Goal: Transaction & Acquisition: Book appointment/travel/reservation

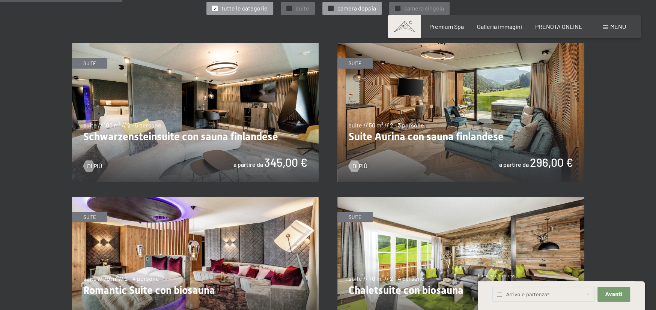
click at [351, 5] on span "camera doppia" at bounding box center [356, 8] width 39 height 8
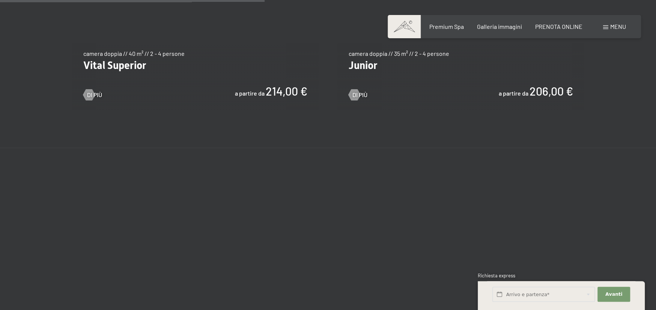
scroll to position [525, 0]
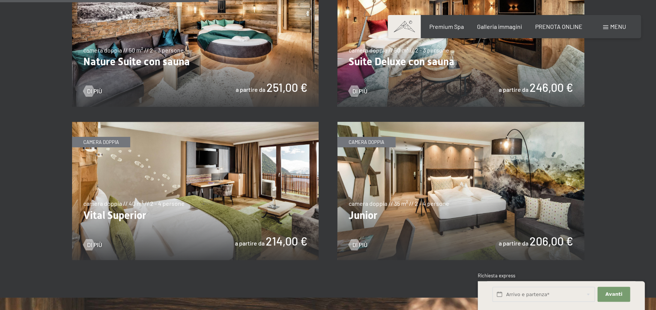
click at [466, 185] on img at bounding box center [460, 191] width 247 height 139
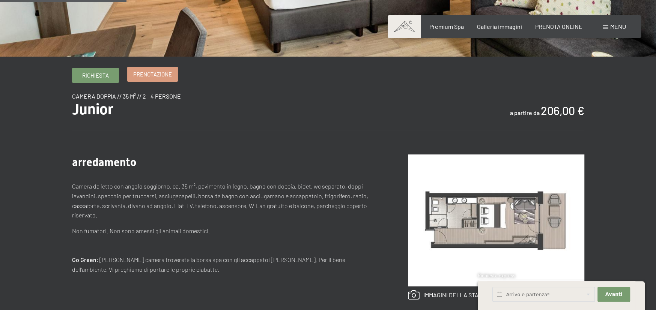
click at [140, 74] on span "Prenotazione" at bounding box center [152, 75] width 39 height 8
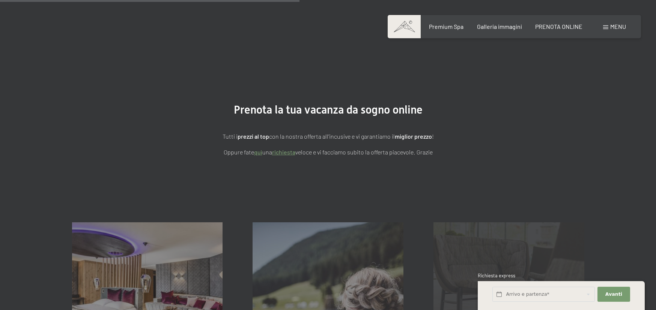
click at [523, 294] on div "Condizioni generali mostra altro" at bounding box center [508, 297] width 181 height 151
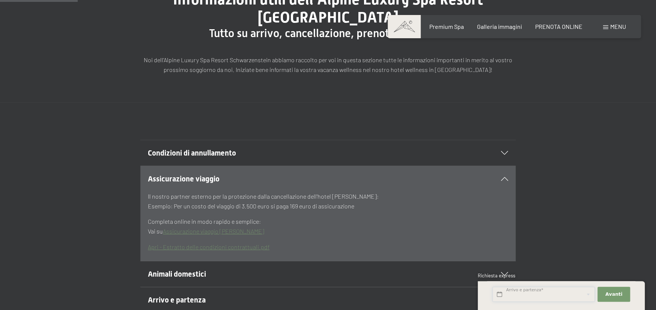
click at [586, 293] on input "text" at bounding box center [543, 294] width 102 height 15
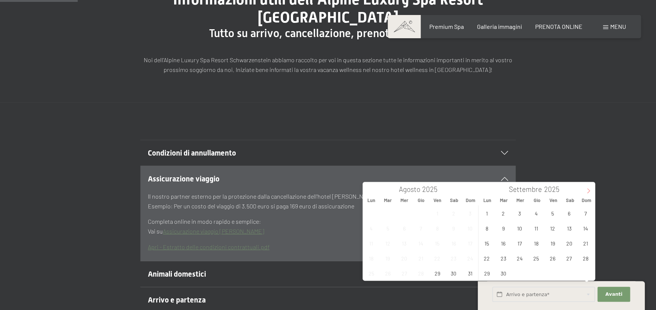
click at [585, 191] on span at bounding box center [588, 188] width 13 height 13
click at [534, 258] on span "23" at bounding box center [536, 258] width 15 height 15
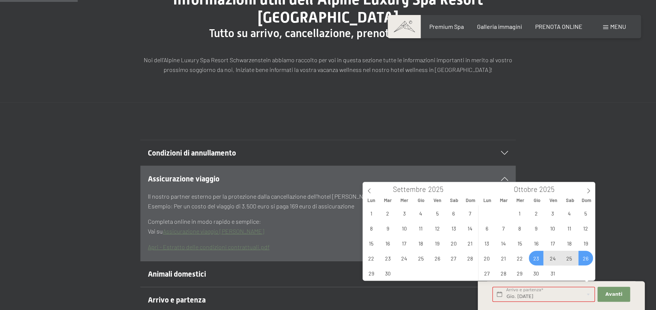
click at [590, 258] on span "26" at bounding box center [585, 258] width 15 height 15
type input "Gio. 23/10/2025 - Dom. 26/10/2025"
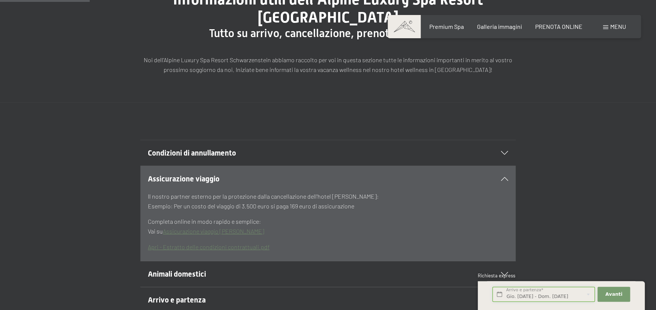
scroll to position [187, 0]
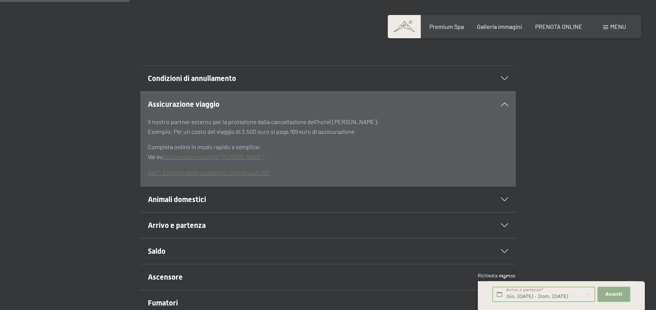
click at [609, 294] on span "Avanti" at bounding box center [613, 294] width 17 height 7
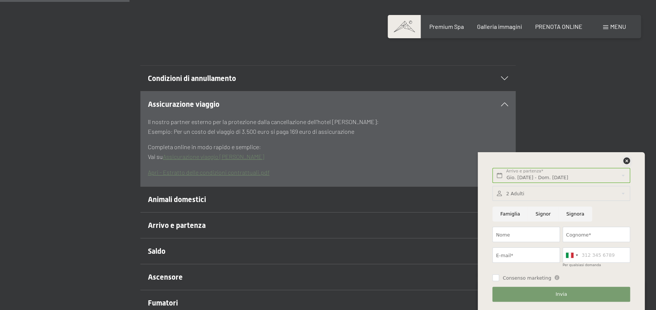
click at [625, 161] on icon at bounding box center [626, 161] width 7 height 7
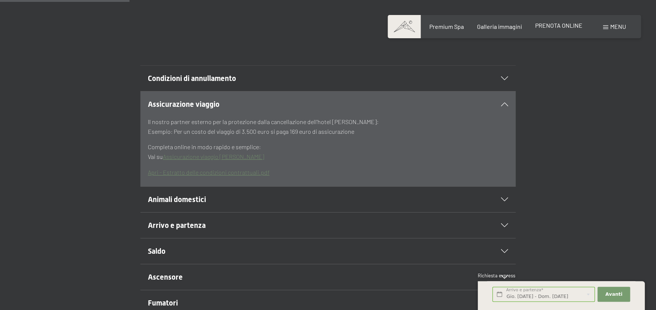
click at [555, 25] on span "PRENOTA ONLINE" at bounding box center [558, 25] width 47 height 7
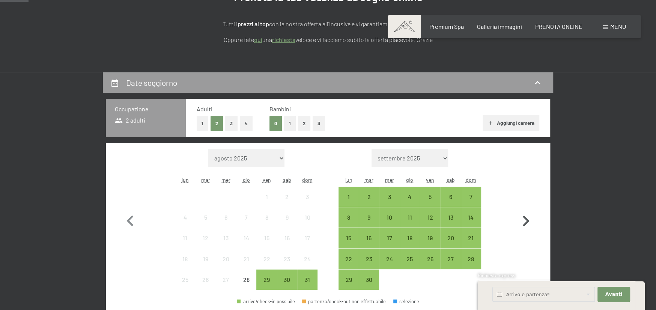
click at [528, 221] on icon "button" at bounding box center [526, 221] width 7 height 11
select select "[DATE]"
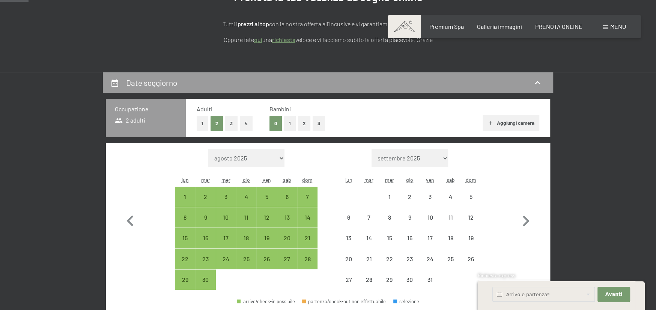
select select "[DATE]"
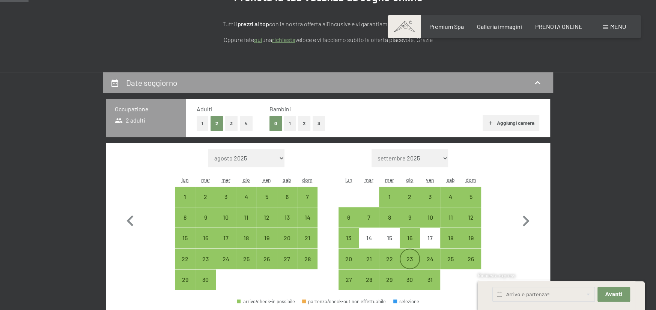
click at [411, 259] on div "23" at bounding box center [409, 265] width 19 height 19
select select "[DATE]"
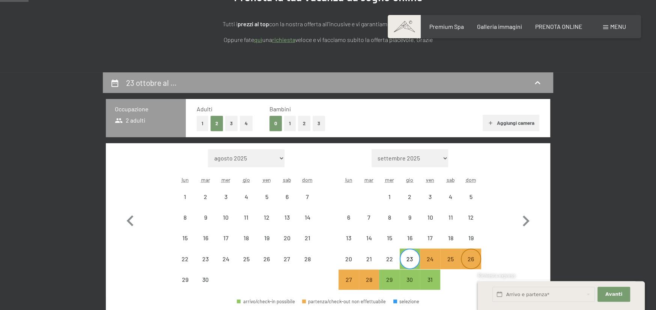
click at [475, 259] on div "26" at bounding box center [471, 265] width 19 height 19
select select "[DATE]"
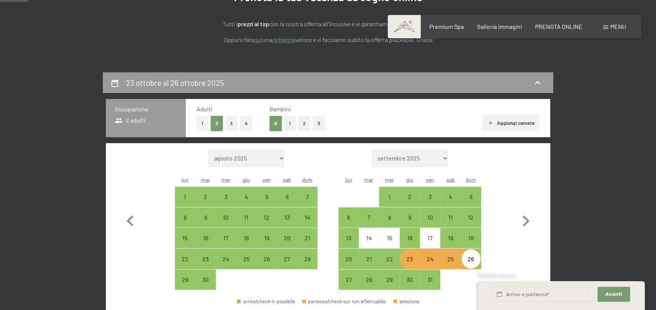
click at [305, 124] on button "2" at bounding box center [304, 123] width 12 height 15
select select "[DATE]"
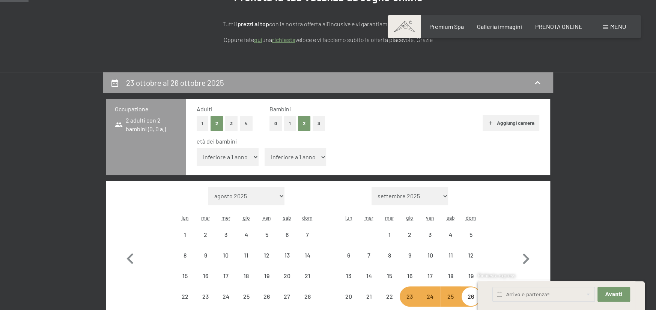
click at [308, 161] on select "inferiore a 1 anno 1 anno 2 anni 3 anni 4 anni 5 anni 6 anni 7 anni 8 anni 9 an…" at bounding box center [296, 157] width 62 height 18
select select "[DATE]"
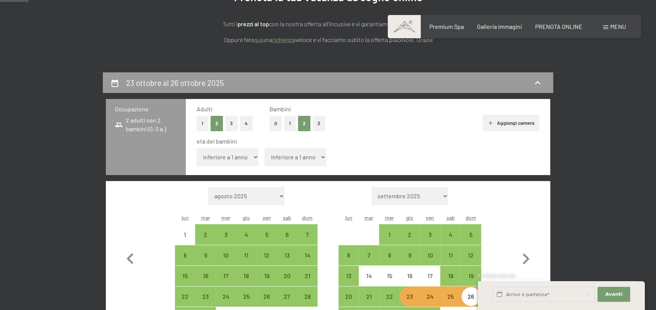
select select "14"
click at [265, 148] on select "inferiore a 1 anno 1 anno 2 anni 3 anni 4 anni 5 anni 6 anni 7 anni 8 anni 9 an…" at bounding box center [296, 157] width 62 height 18
select select "[DATE]"
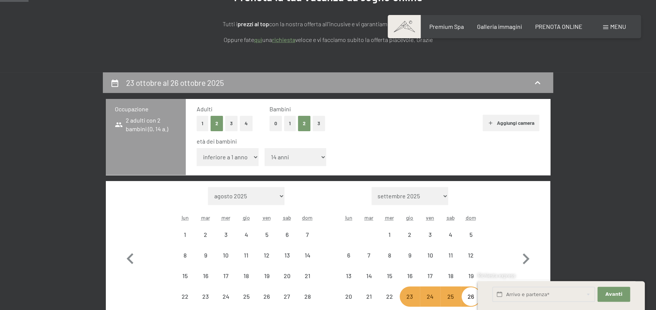
click at [244, 157] on select "inferiore a 1 anno 1 anno 2 anni 3 anni 4 anni 5 anni 6 anni 7 anni 8 anni 9 an…" at bounding box center [228, 157] width 62 height 18
select select "[DATE]"
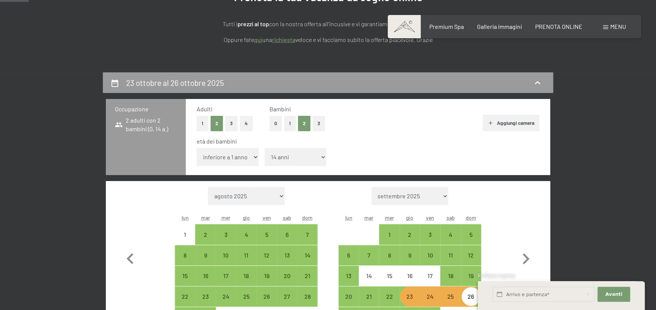
select select "10"
click at [197, 148] on select "inferiore a 1 anno 1 anno 2 anni 3 anni 4 anni 5 anni 6 anni 7 anni 8 anni 9 an…" at bounding box center [228, 157] width 62 height 18
select select "[DATE]"
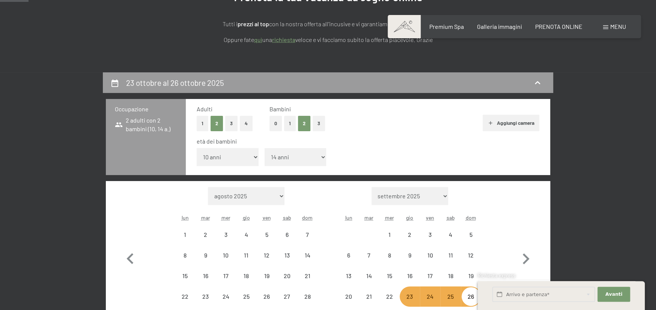
select select "[DATE]"
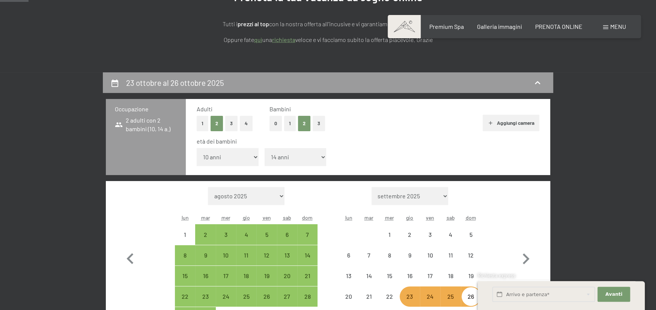
select select "[DATE]"
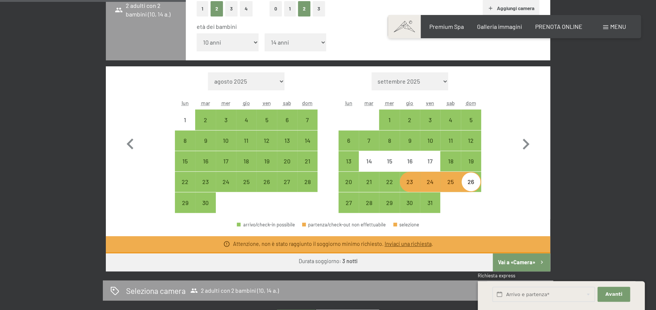
scroll to position [263, 0]
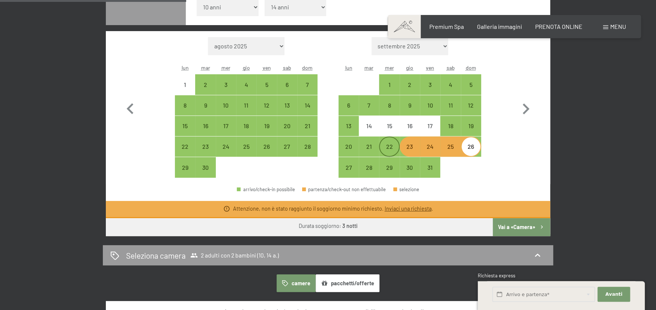
click at [392, 149] on div "22" at bounding box center [389, 153] width 19 height 19
select select "[DATE]"
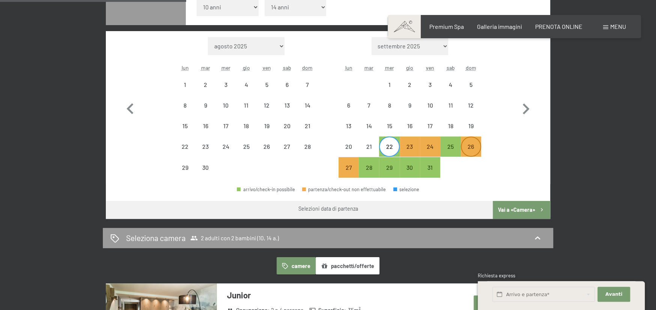
click at [471, 147] on div "26" at bounding box center [471, 153] width 19 height 19
select select "[DATE]"
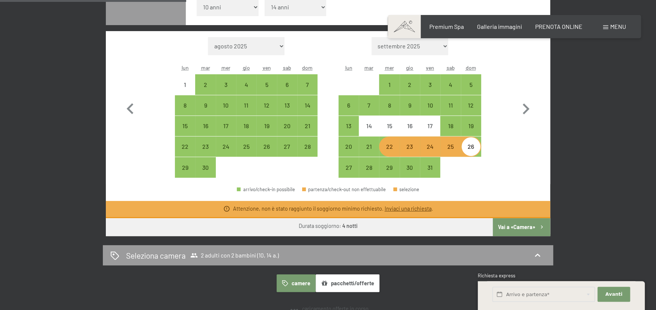
click at [511, 228] on button "Vai a «Camera»" at bounding box center [521, 227] width 57 height 18
select select "[DATE]"
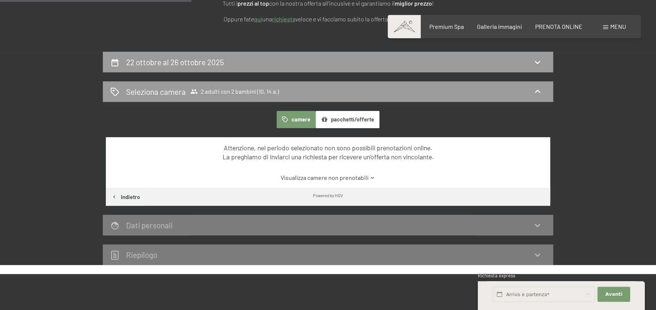
scroll to position [72, 0]
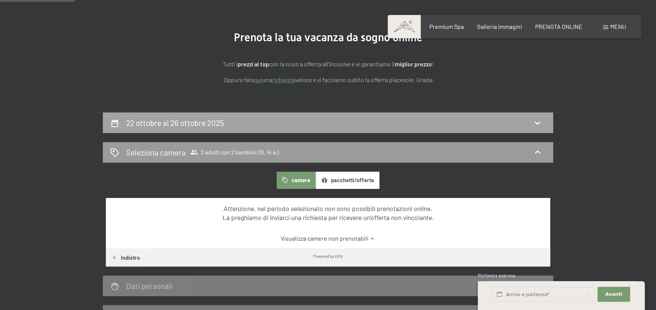
click at [538, 120] on icon at bounding box center [537, 123] width 9 height 9
select select "10"
select select "14"
select select "[DATE]"
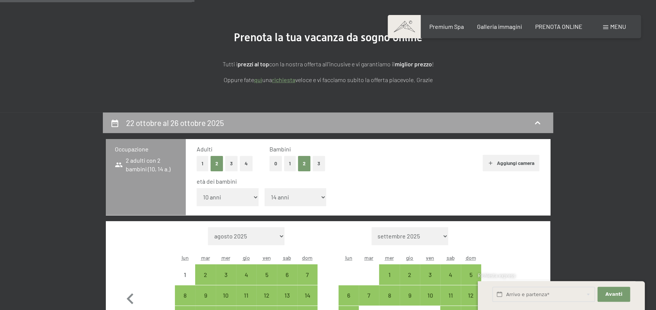
scroll to position [185, 0]
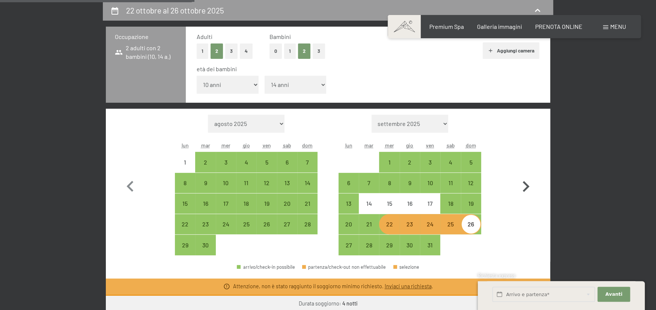
click at [523, 186] on icon "button" at bounding box center [526, 187] width 22 height 22
select select "[DATE]"
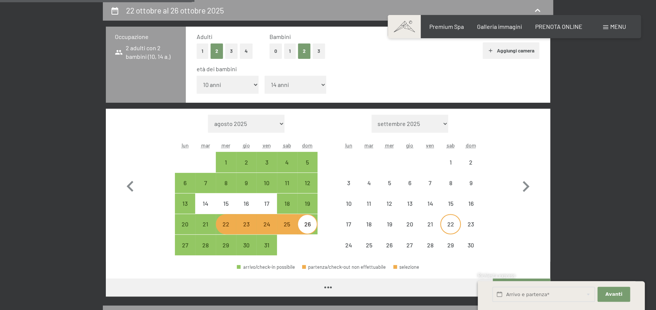
select select "[DATE]"
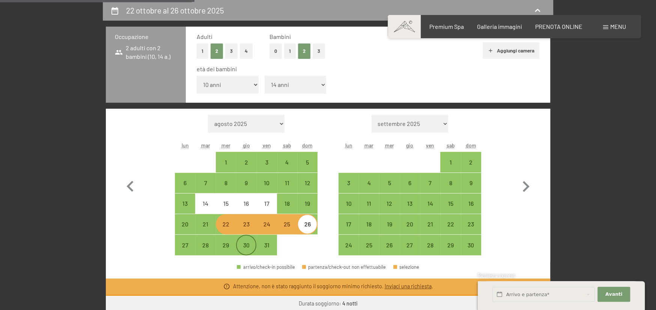
click at [248, 242] on div "30" at bounding box center [246, 251] width 19 height 19
select select "[DATE]"
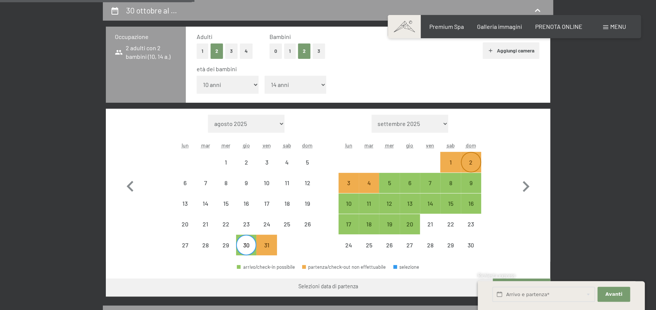
click at [472, 163] on div "2" at bounding box center [471, 168] width 19 height 19
select select "[DATE]"
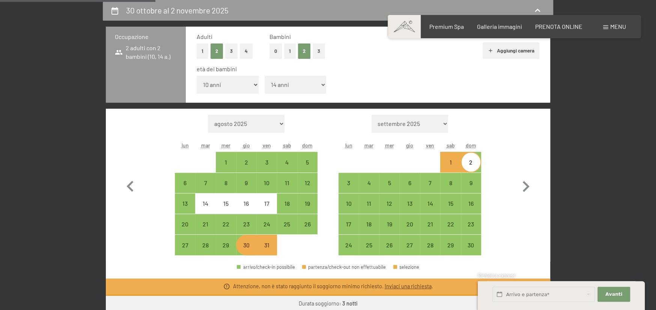
scroll to position [260, 0]
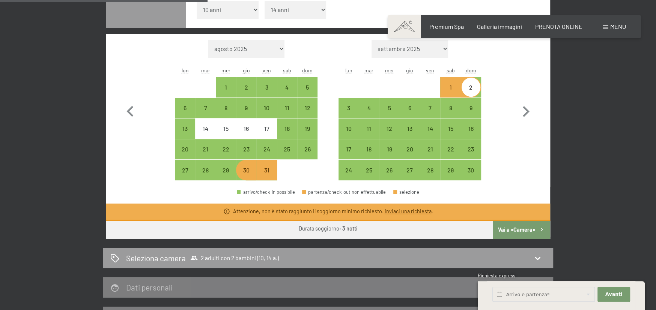
click at [521, 227] on button "Vai a «Camera»" at bounding box center [521, 230] width 57 height 18
select select "[DATE]"
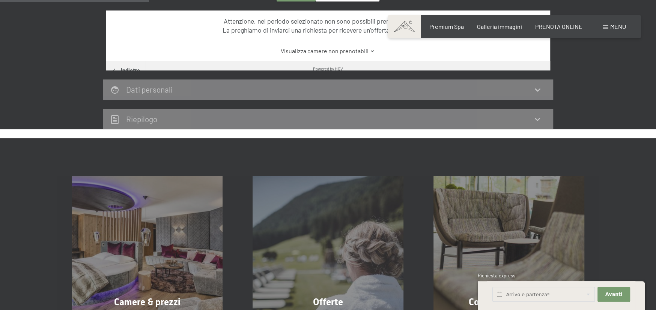
scroll to position [185, 0]
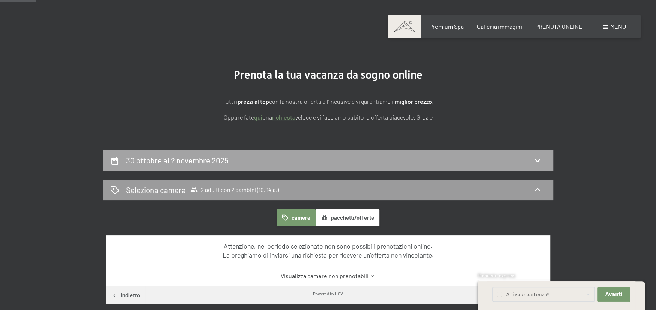
click at [336, 163] on div "30 ottobre al 2 novembre 2025" at bounding box center [327, 160] width 435 height 11
select select "10"
select select "14"
select select "[DATE]"
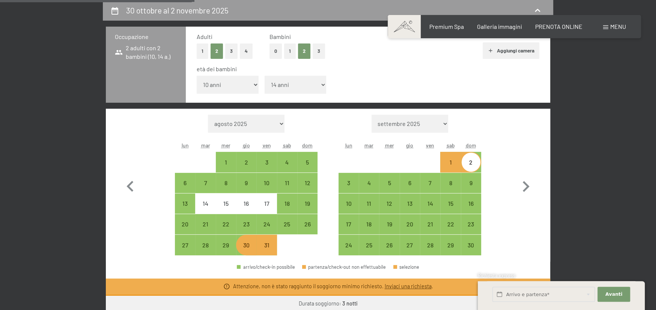
click at [249, 248] on div "30" at bounding box center [246, 251] width 19 height 19
select select "[DATE]"
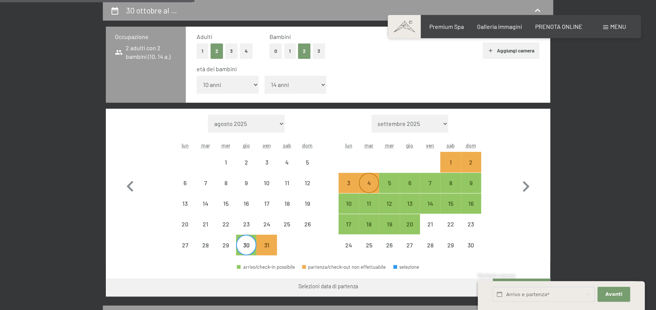
click at [371, 179] on div "4" at bounding box center [368, 183] width 19 height 19
select select "[DATE]"
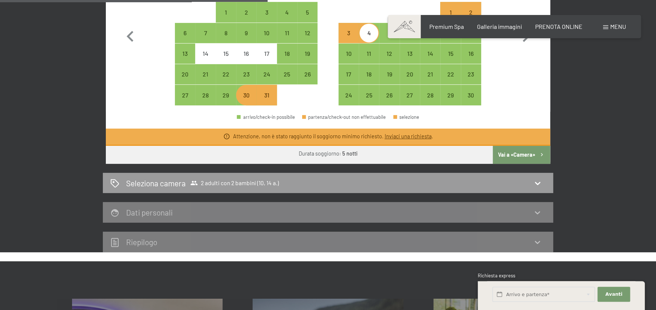
click at [519, 155] on button "Vai a «Camera»" at bounding box center [521, 155] width 57 height 18
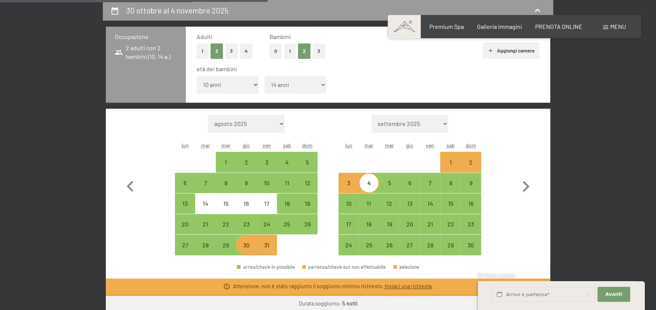
select select "[DATE]"
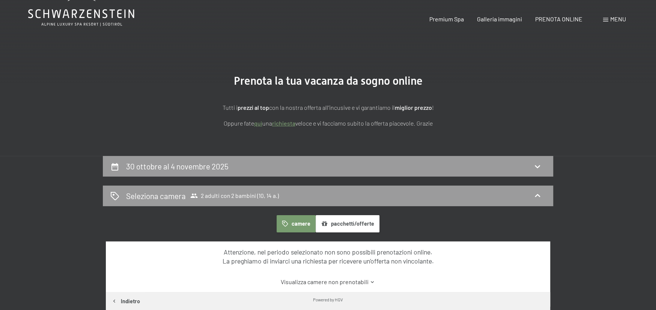
scroll to position [0, 0]
